Goal: Transaction & Acquisition: Download file/media

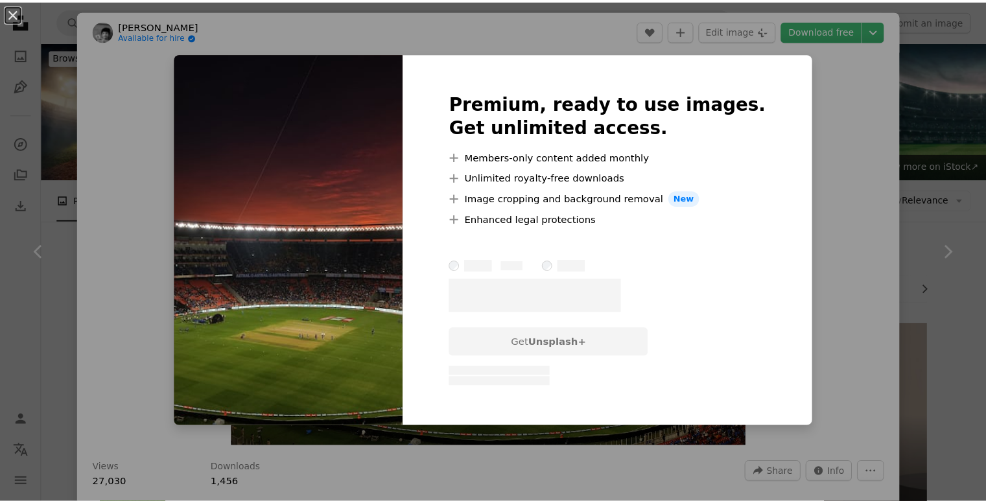
scroll to position [880, 0]
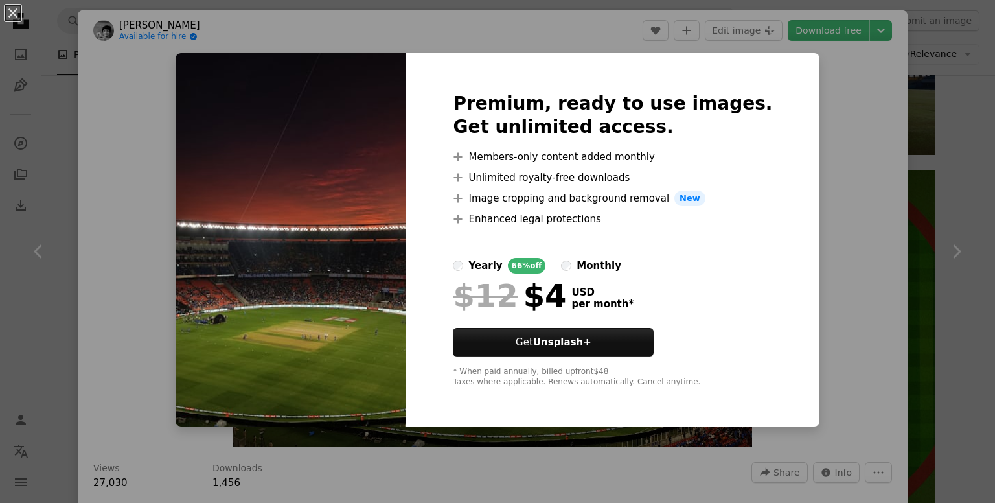
drag, startPoint x: 853, startPoint y: 95, endPoint x: 844, endPoint y: 102, distance: 11.0
click at [853, 96] on div "An X shape Premium, ready to use images. Get unlimited access. A plus sign Memb…" at bounding box center [497, 251] width 995 height 503
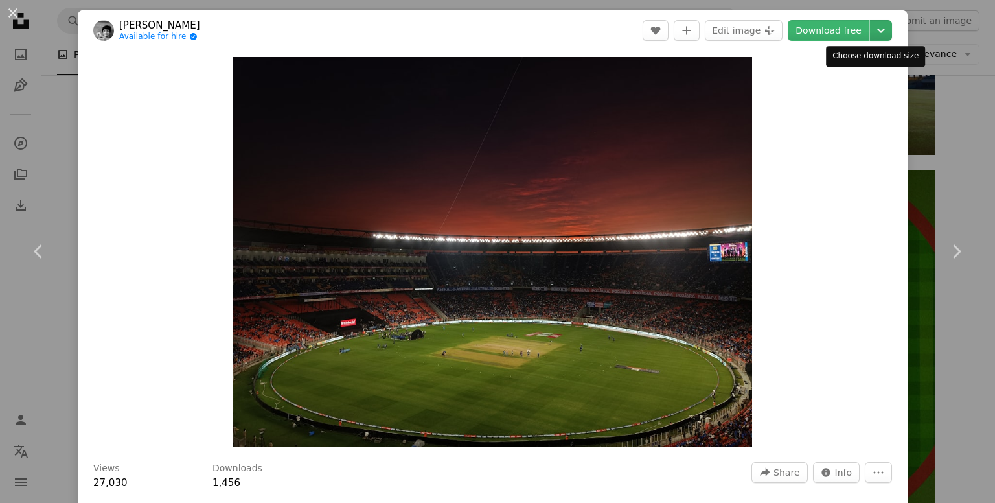
click at [871, 29] on icon "Chevron down" at bounding box center [881, 31] width 21 height 16
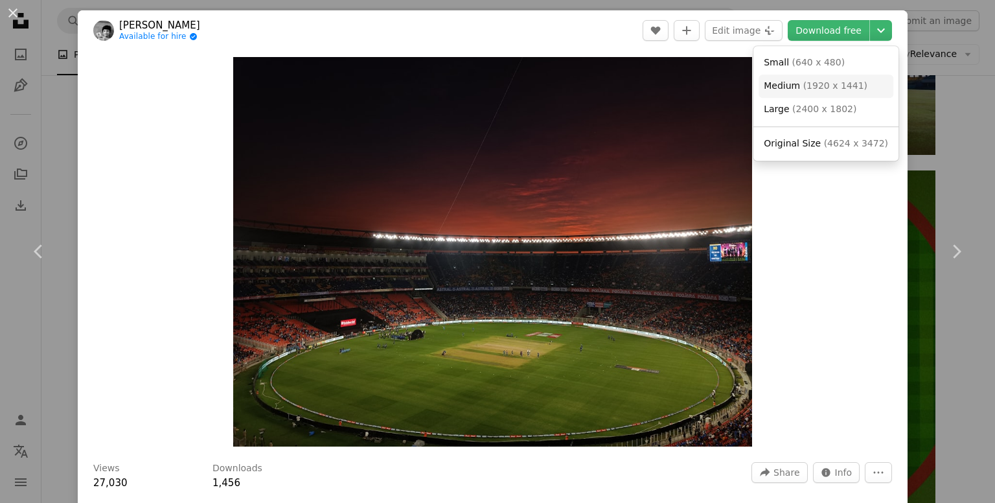
click at [827, 85] on span "( 1920 x 1441 )" at bounding box center [835, 85] width 64 height 10
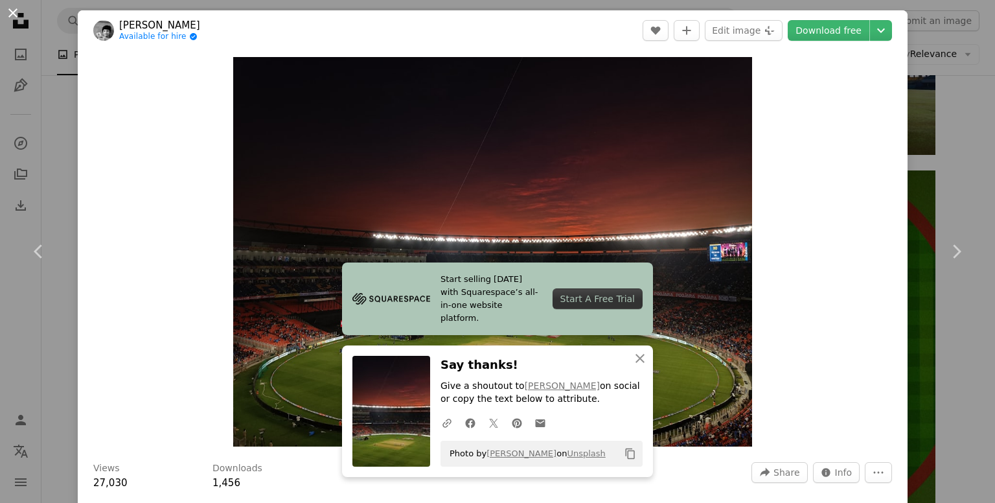
click at [10, 14] on button "An X shape" at bounding box center [13, 13] width 16 height 16
